Goal: Answer question/provide support: Share knowledge or assist other users

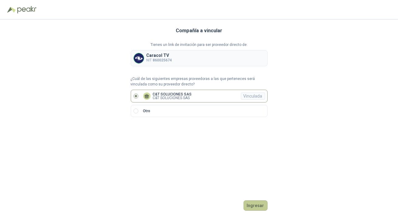
click at [258, 208] on button "Ingresar" at bounding box center [255, 205] width 24 height 10
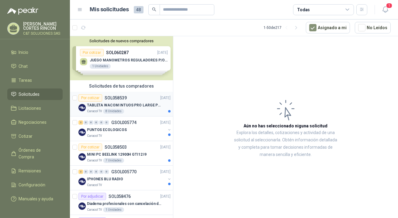
click at [94, 97] on div "Por cotizar" at bounding box center [90, 97] width 24 height 7
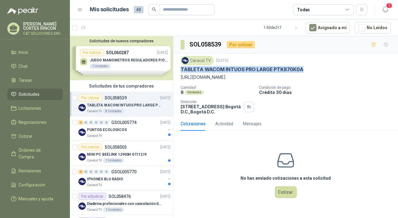
drag, startPoint x: 181, startPoint y: 69, endPoint x: 301, endPoint y: 70, distance: 119.5
click at [301, 70] on div "TABLETA WACOM INTUOS PRO LARGE PTK870K0A" at bounding box center [286, 69] width 210 height 6
copy p "TABLETA WACOM INTUOS PRO LARGE PTK870K0A"
click at [92, 121] on div "0" at bounding box center [91, 122] width 5 height 4
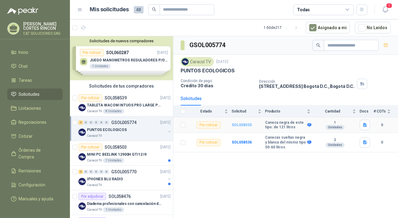
click at [242, 125] on b "SOL058535" at bounding box center [242, 125] width 20 height 4
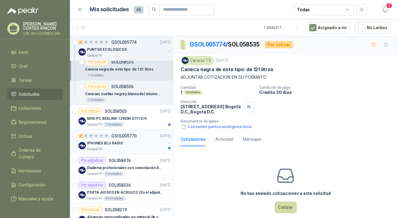
scroll to position [110, 0]
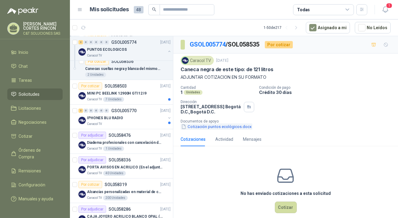
click at [191, 127] on button "Cotización puntos ecológicos.docx" at bounding box center [217, 126] width 72 height 6
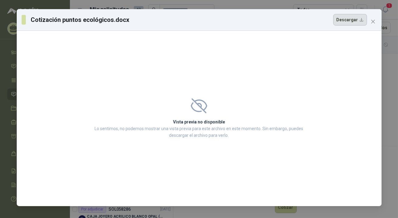
click at [348, 22] on button "Descargar" at bounding box center [350, 20] width 34 height 12
click at [371, 20] on icon "close" at bounding box center [373, 21] width 5 height 5
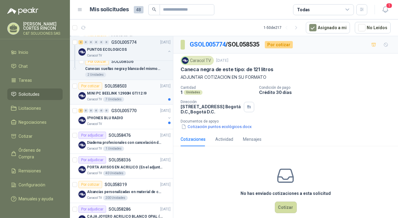
scroll to position [138, 0]
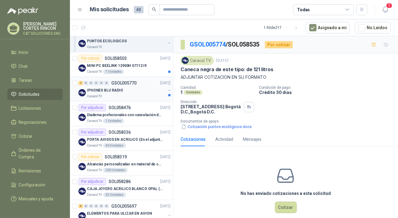
click at [94, 82] on div "0" at bounding box center [96, 83] width 5 height 4
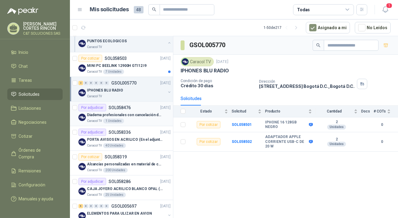
scroll to position [110, 0]
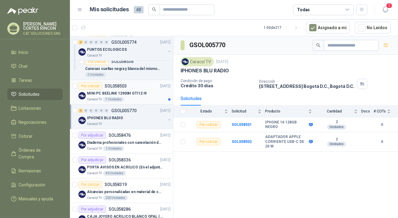
click at [91, 85] on div "Por cotizar" at bounding box center [90, 85] width 24 height 7
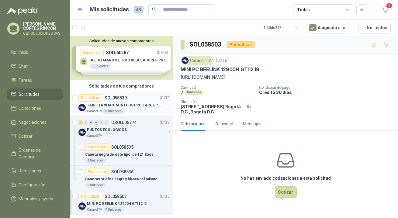
click at [88, 98] on div "Por cotizar" at bounding box center [90, 97] width 24 height 7
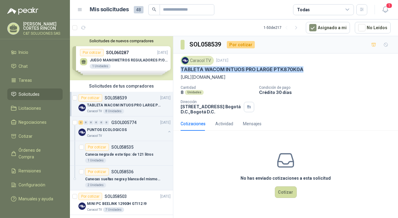
drag, startPoint x: 181, startPoint y: 68, endPoint x: 300, endPoint y: 69, distance: 119.2
click at [300, 69] on div "TABLETA WACOM INTUOS PRO LARGE PTK870K0A" at bounding box center [286, 69] width 210 height 6
copy p "TABLETA WACOM INTUOS PRO LARGE PTK870K0A"
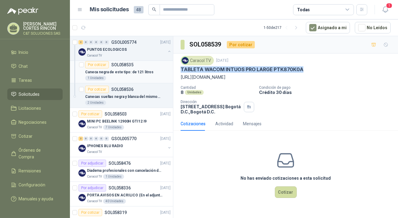
scroll to position [83, 0]
click at [94, 143] on p "IPHONES BLU RADIO" at bounding box center [105, 146] width 36 height 6
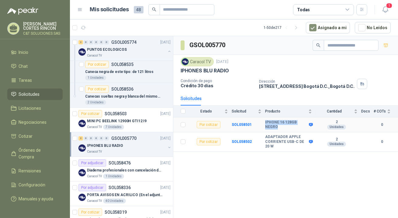
drag, startPoint x: 265, startPoint y: 123, endPoint x: 294, endPoint y: 127, distance: 29.8
click at [294, 127] on b "IPHONE 16 128GB NEGRO" at bounding box center [286, 124] width 42 height 9
copy b "IPHONE 16 128GB NEGRO"
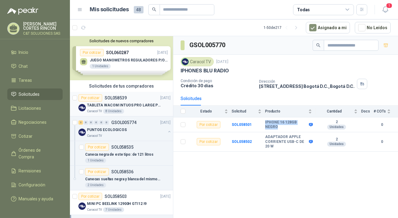
click at [104, 103] on p "TABLETA WACOM INTUOS PRO LARGE PTK870K0A" at bounding box center [125, 105] width 76 height 6
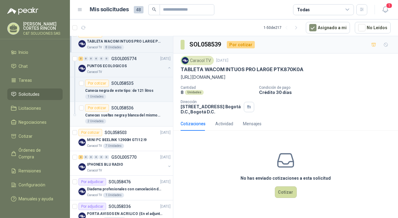
scroll to position [83, 0]
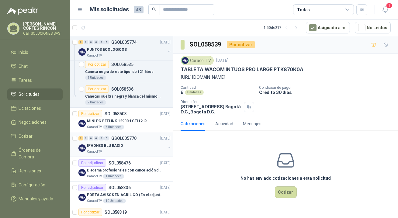
click at [98, 146] on p "IPHONES BLU RADIO" at bounding box center [105, 146] width 36 height 6
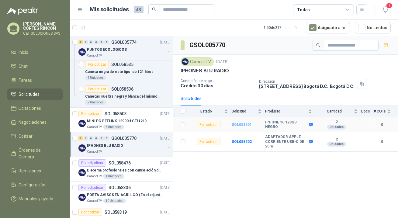
click at [237, 124] on b "SOL058501" at bounding box center [242, 124] width 20 height 4
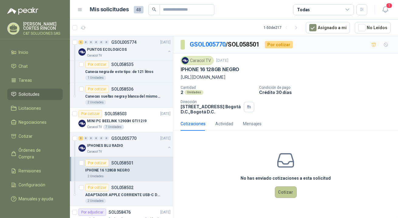
click at [283, 191] on button "Cotizar" at bounding box center [286, 192] width 22 height 12
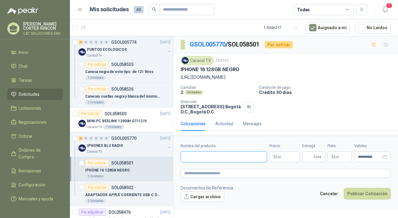
click at [222, 155] on input "Nombre del producto" at bounding box center [224, 156] width 86 height 11
paste input "**********"
type input "**********"
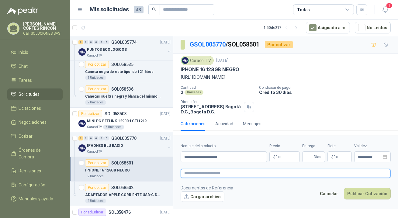
click at [201, 174] on textarea at bounding box center [286, 173] width 210 height 9
paste textarea "**********"
type textarea "**********"
click at [278, 157] on span ",00" at bounding box center [280, 156] width 4 height 3
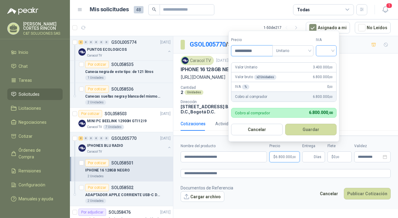
click at [320, 49] on div at bounding box center [326, 50] width 21 height 11
type input "**********"
click at [325, 64] on div "19%" at bounding box center [327, 63] width 11 height 7
click at [312, 156] on input "Entrega" at bounding box center [309, 157] width 7 height 10
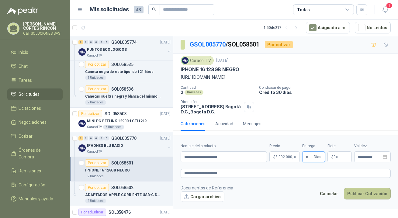
type input "*"
click at [373, 192] on button "Publicar Cotización" at bounding box center [367, 194] width 47 height 12
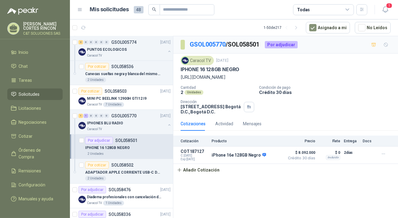
scroll to position [138, 0]
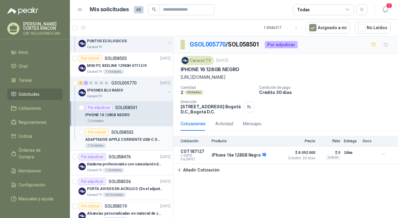
click at [95, 130] on div "Por cotizar" at bounding box center [97, 132] width 24 height 7
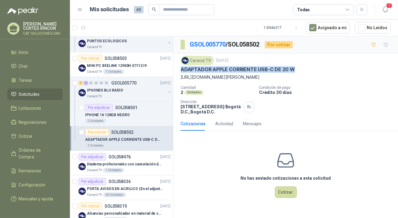
drag, startPoint x: 181, startPoint y: 70, endPoint x: 292, endPoint y: 72, distance: 111.6
click at [292, 72] on div "ADAPTADOR APPLE CORRIENTE USB-C DE 20 W" at bounding box center [286, 69] width 210 height 6
copy p "ADAPTADOR APPLE CORRIENTE USB-C DE 20 W"
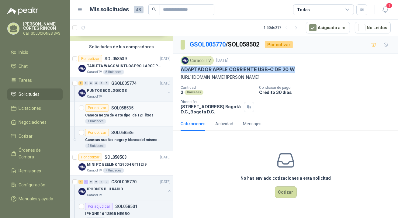
scroll to position [55, 0]
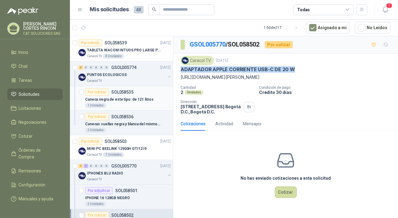
click at [93, 90] on div "Por cotizar" at bounding box center [97, 91] width 24 height 7
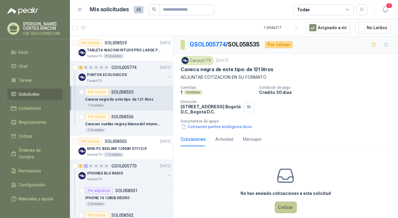
click at [278, 208] on button "Cotizar" at bounding box center [286, 208] width 22 height 12
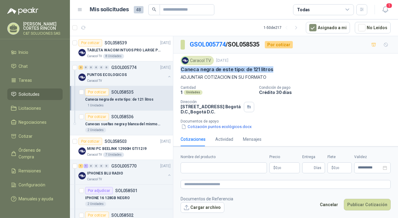
drag, startPoint x: 181, startPoint y: 69, endPoint x: 274, endPoint y: 68, distance: 93.3
click at [274, 68] on div "Caneca negra de este tipo: de 121 litros" at bounding box center [286, 69] width 210 height 6
copy p "Caneca negra de este tipo: de 121 litros"
click at [195, 167] on input "Nombre del producto" at bounding box center [224, 167] width 86 height 11
paste input "**********"
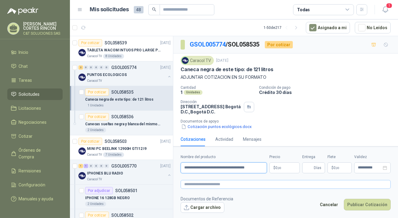
type input "**********"
click at [203, 184] on textarea at bounding box center [286, 184] width 210 height 9
paste textarea "**********"
type textarea "**********"
